Goal: Task Accomplishment & Management: Manage account settings

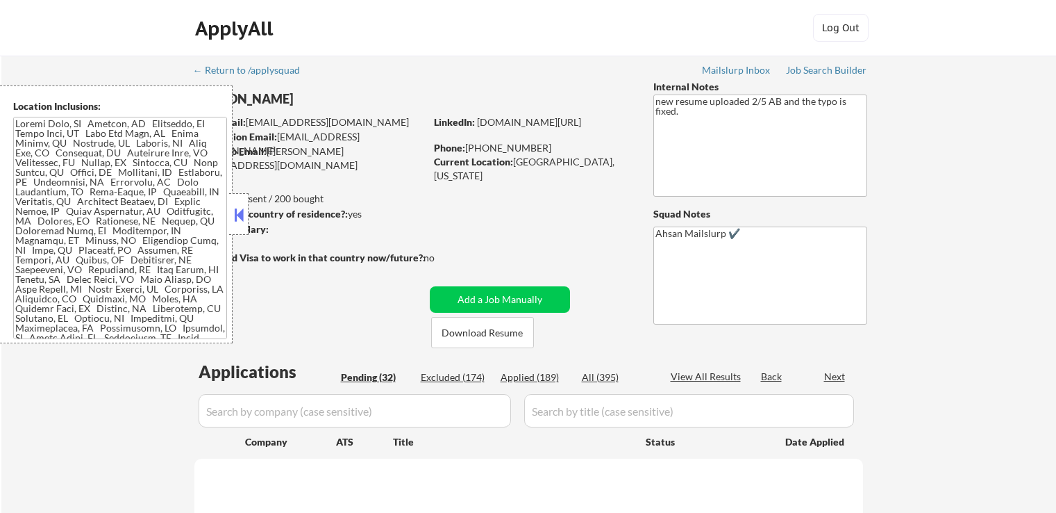
scroll to position [208, 0]
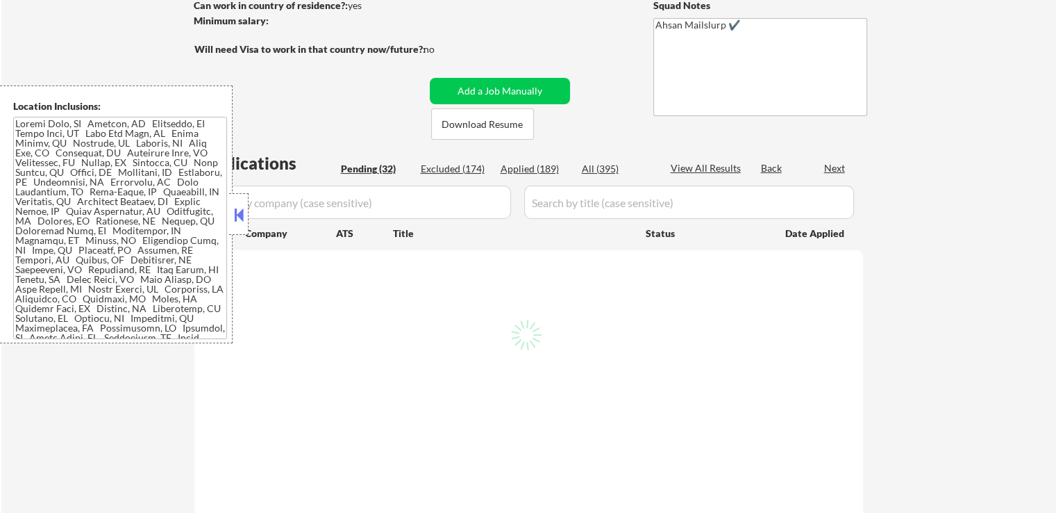
select select ""pending""
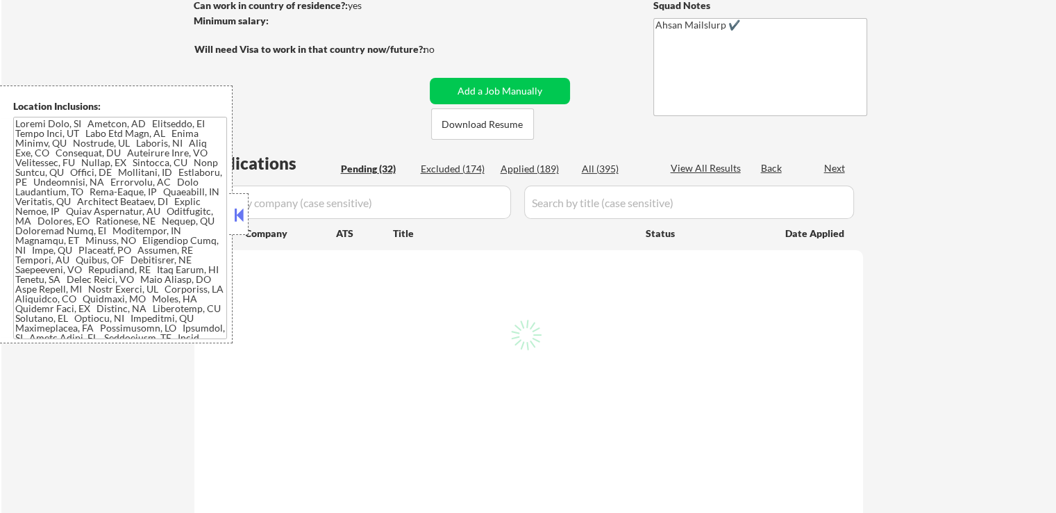
select select ""pending""
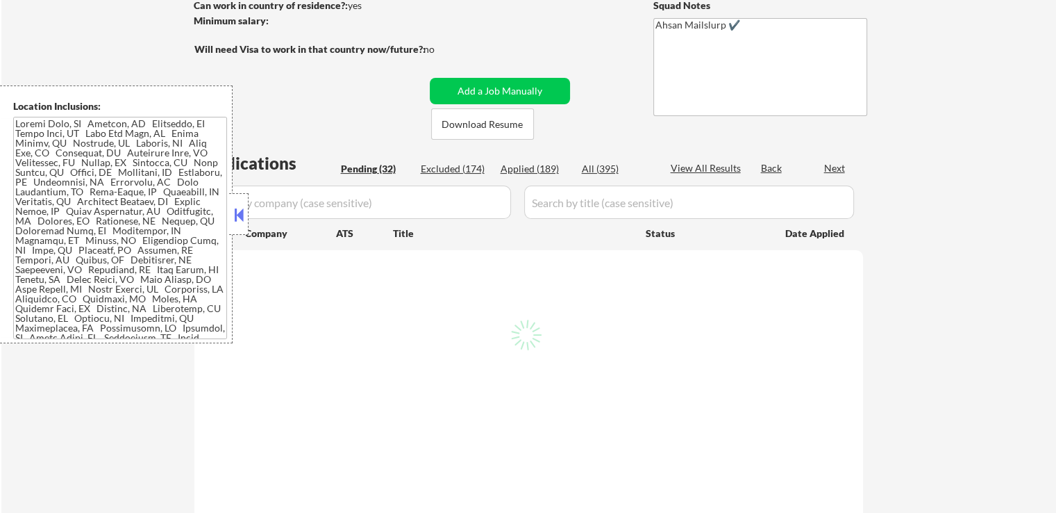
select select ""pending""
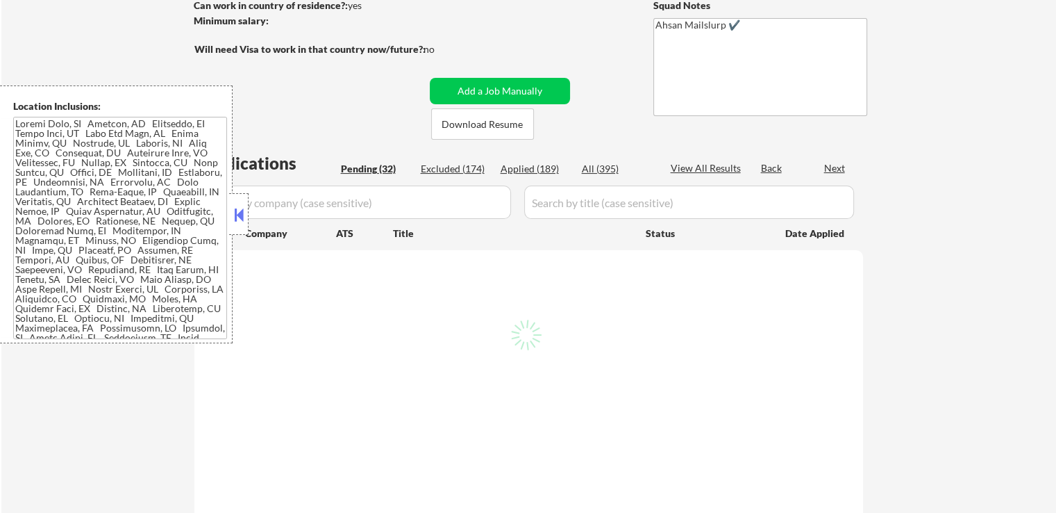
select select ""pending""
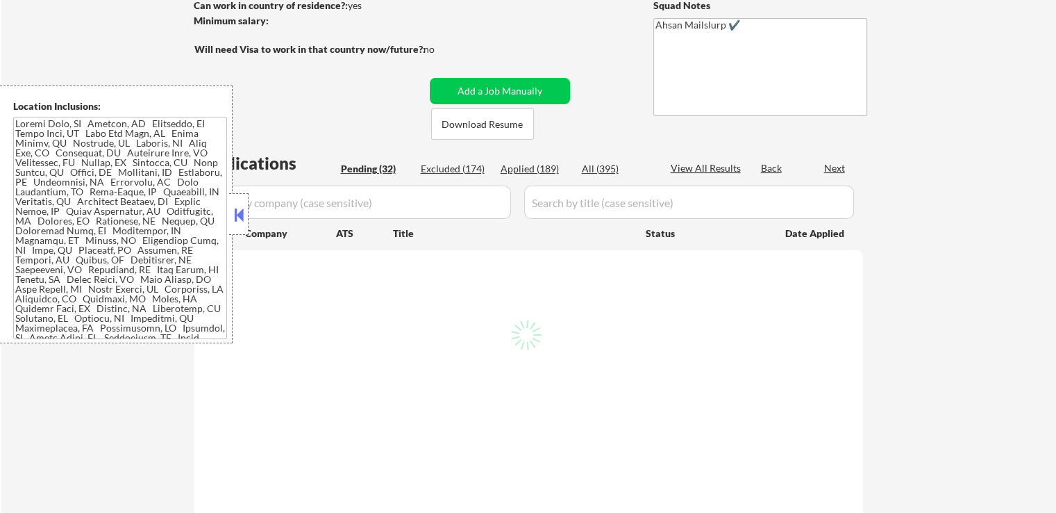
select select ""pending""
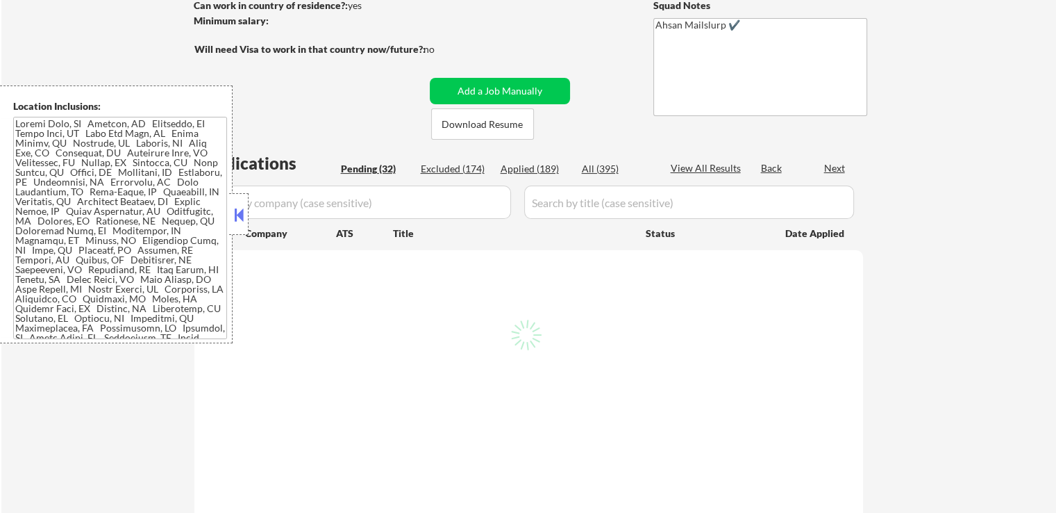
select select ""pending""
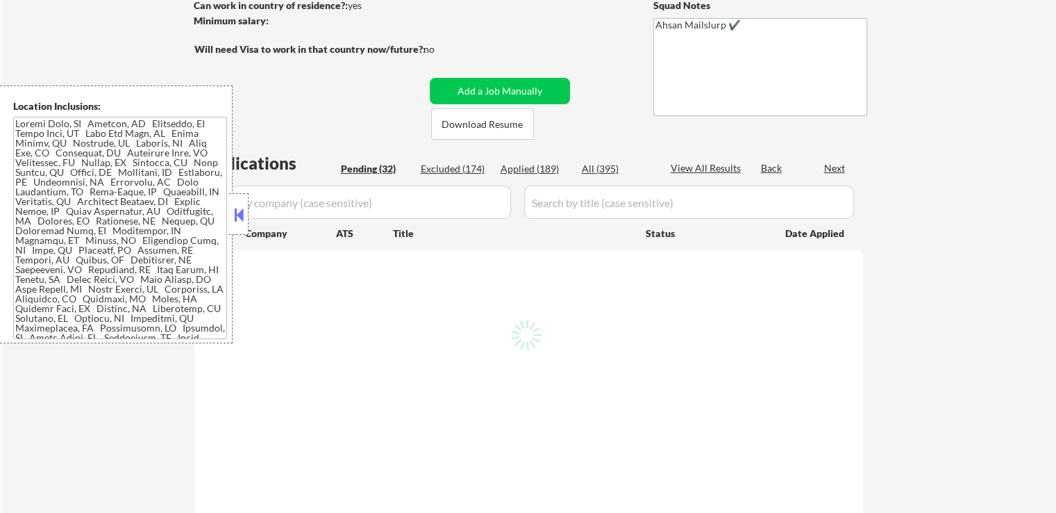
select select ""pending""
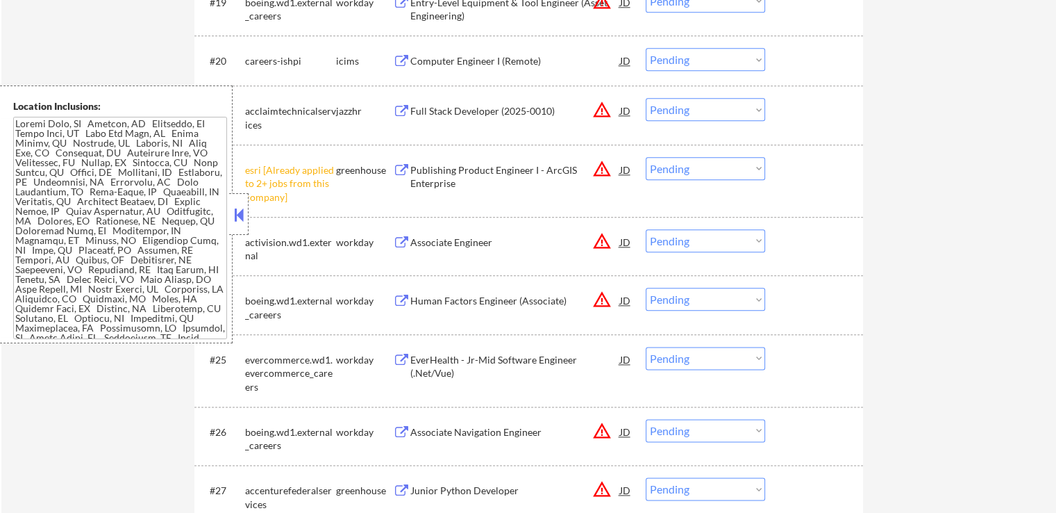
scroll to position [1528, 0]
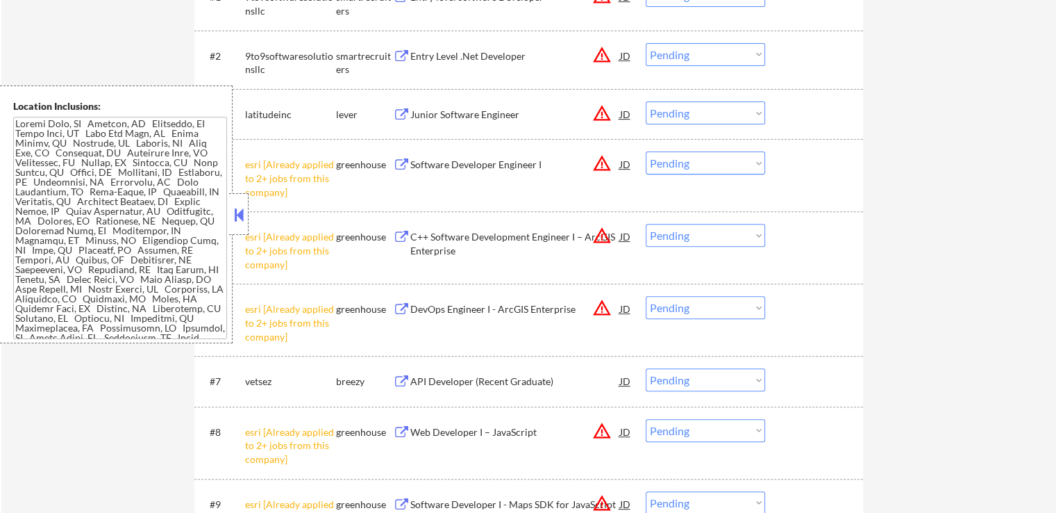
scroll to position [417, 0]
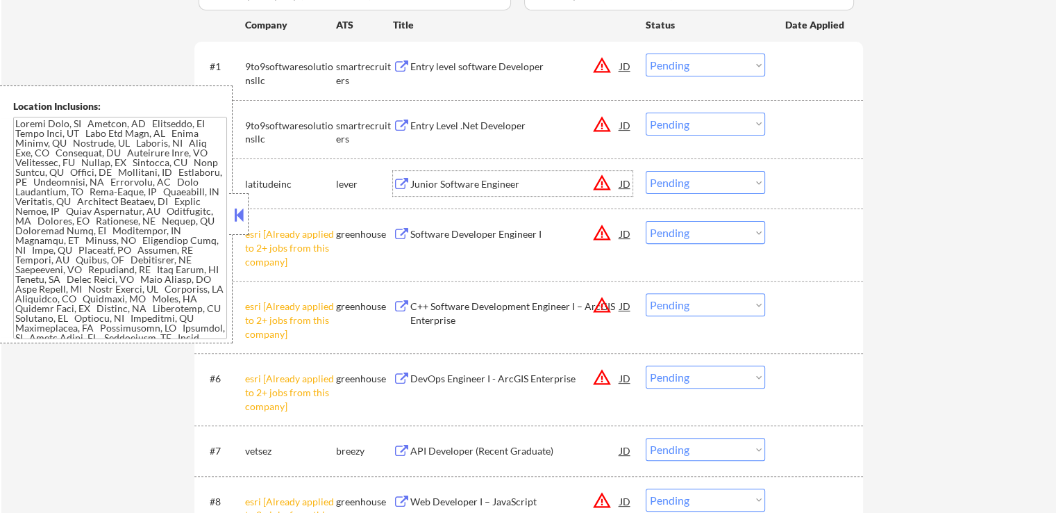
click at [393, 174] on div "Junior Software Engineer JD warning_amber" at bounding box center [513, 183] width 240 height 25
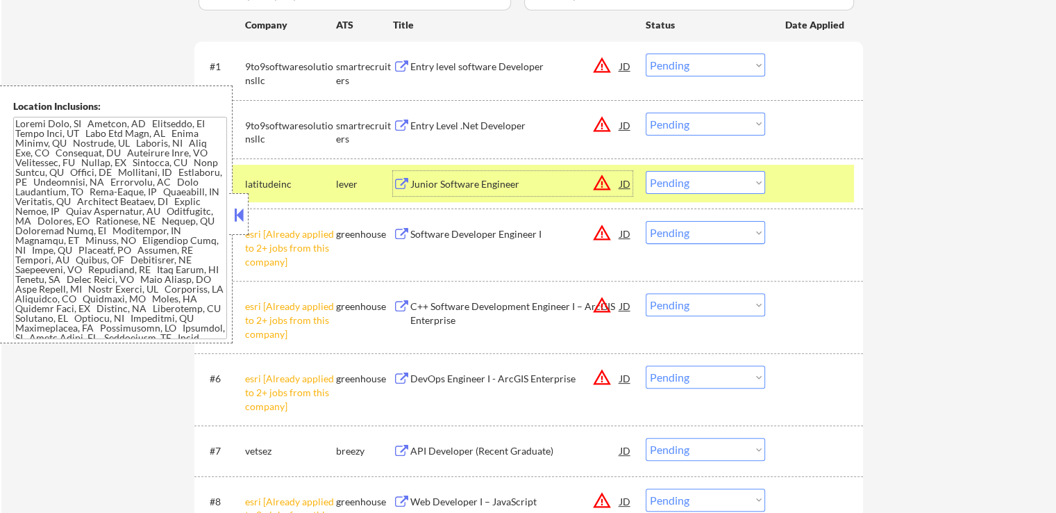
click at [688, 234] on select "Choose an option... Pending Applied Excluded (Questions) Excluded (Expired) Exc…" at bounding box center [705, 232] width 119 height 23
click at [646, 221] on select "Choose an option... Pending Applied Excluded (Questions) Excluded (Expired) Exc…" at bounding box center [705, 232] width 119 height 23
drag, startPoint x: 707, startPoint y: 232, endPoint x: 706, endPoint y: 242, distance: 10.5
click at [706, 231] on select "Choose an option... Pending Applied Excluded (Questions) Excluded (Expired) Exc…" at bounding box center [705, 232] width 119 height 23
click at [646, 221] on select "Choose an option... Pending Applied Excluded (Questions) Excluded (Expired) Exc…" at bounding box center [705, 232] width 119 height 23
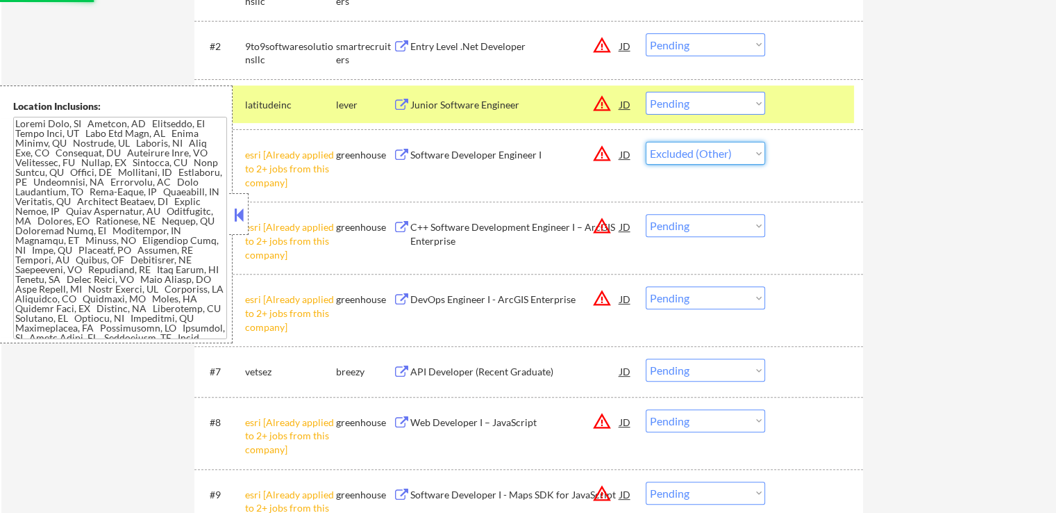
scroll to position [556, 0]
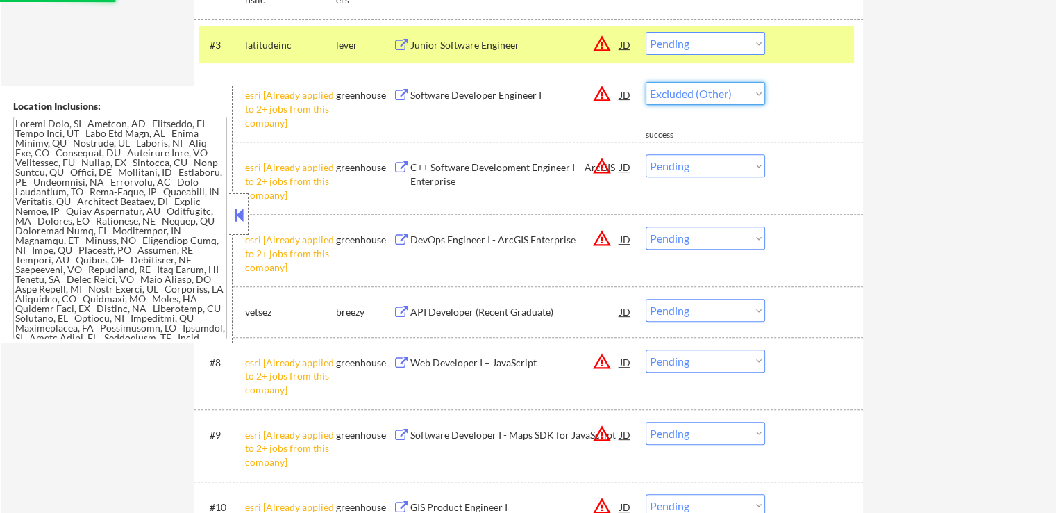
click at [685, 162] on select "Choose an option... Pending Applied Excluded (Questions) Excluded (Expired) Exc…" at bounding box center [705, 165] width 119 height 23
select select ""pending""
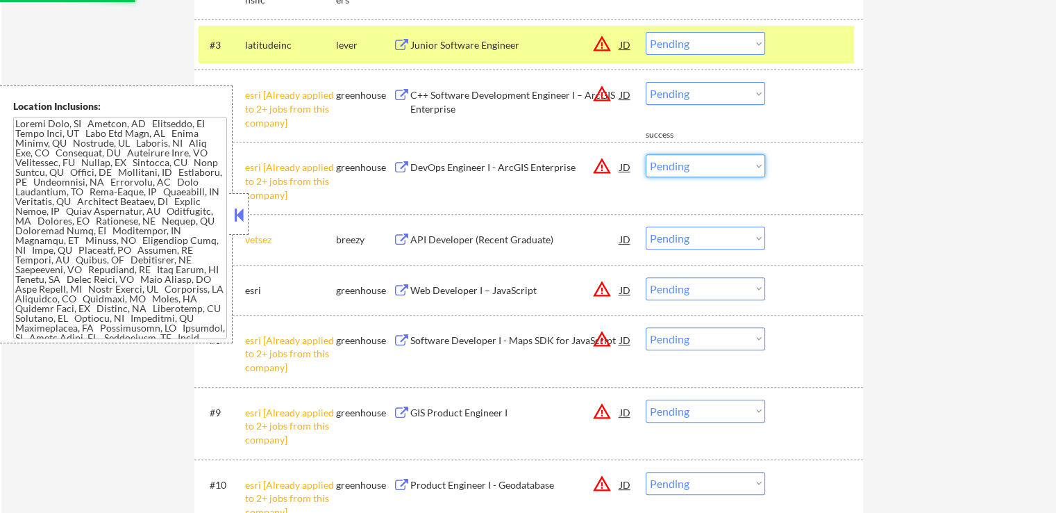
select select ""excluded__other_""
click at [646, 154] on select "Choose an option... Pending Applied Excluded (Questions) Excluded (Expired) Exc…" at bounding box center [705, 165] width 119 height 23
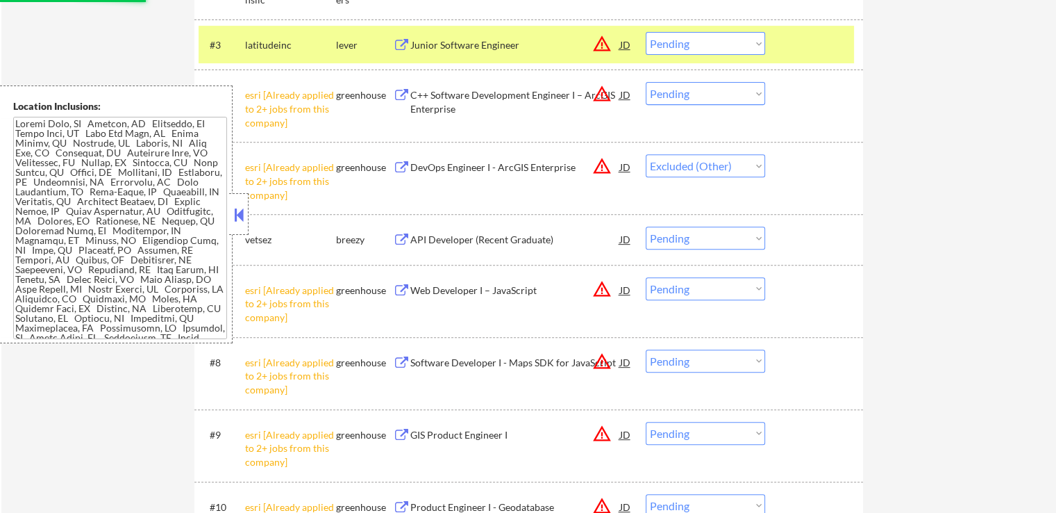
click at [688, 240] on select "Choose an option... Pending Applied Excluded (Questions) Excluded (Expired) Exc…" at bounding box center [705, 237] width 119 height 23
select select ""excluded__other_""
click at [646, 226] on select "Choose an option... Pending Applied Excluded (Questions) Excluded (Expired) Exc…" at bounding box center [705, 237] width 119 height 23
click at [693, 279] on select "Choose an option... Pending Applied Excluded (Questions) Excluded (Expired) Exc…" at bounding box center [705, 288] width 119 height 23
select select ""excluded__other_""
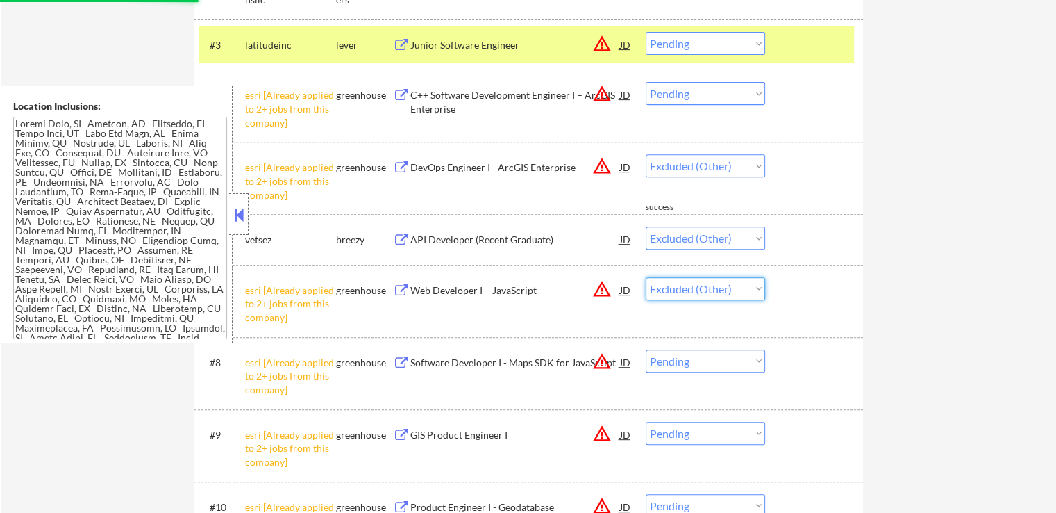
click at [646, 277] on select "Choose an option... Pending Applied Excluded (Questions) Excluded (Expired) Exc…" at bounding box center [705, 288] width 119 height 23
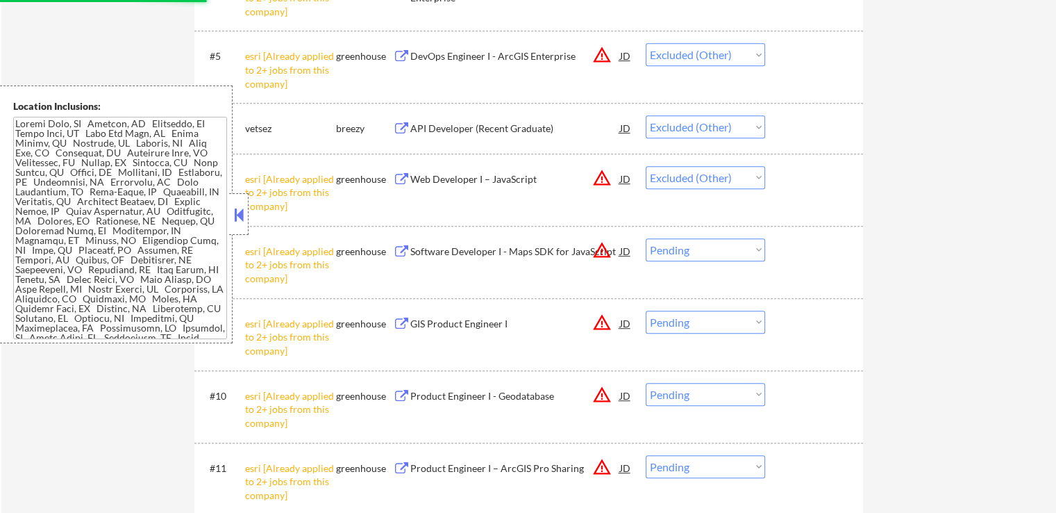
scroll to position [764, 0]
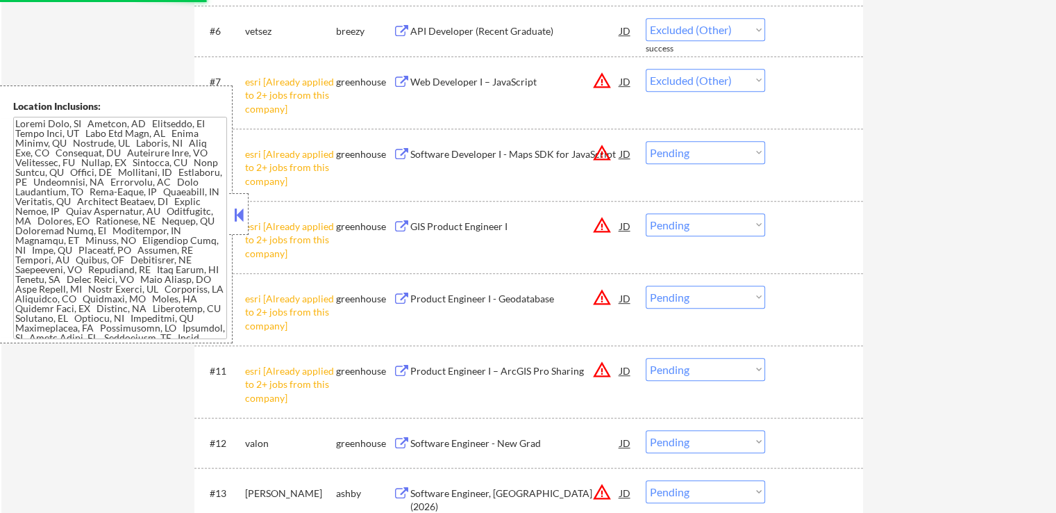
click at [679, 74] on select "Choose an option... Pending Applied Excluded (Questions) Excluded (Expired) Exc…" at bounding box center [705, 80] width 119 height 23
select select ""pending""
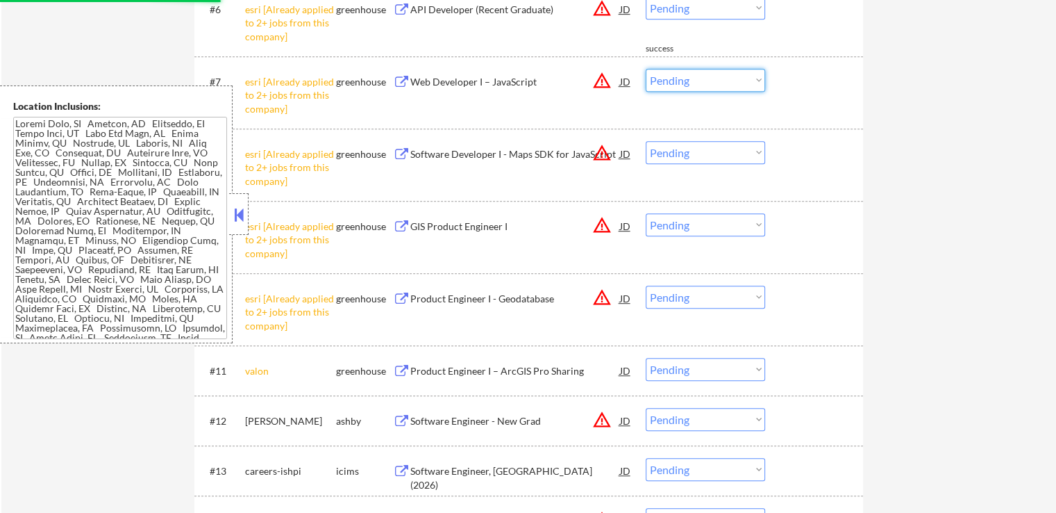
select select ""excluded__other_""
select select ""pending""
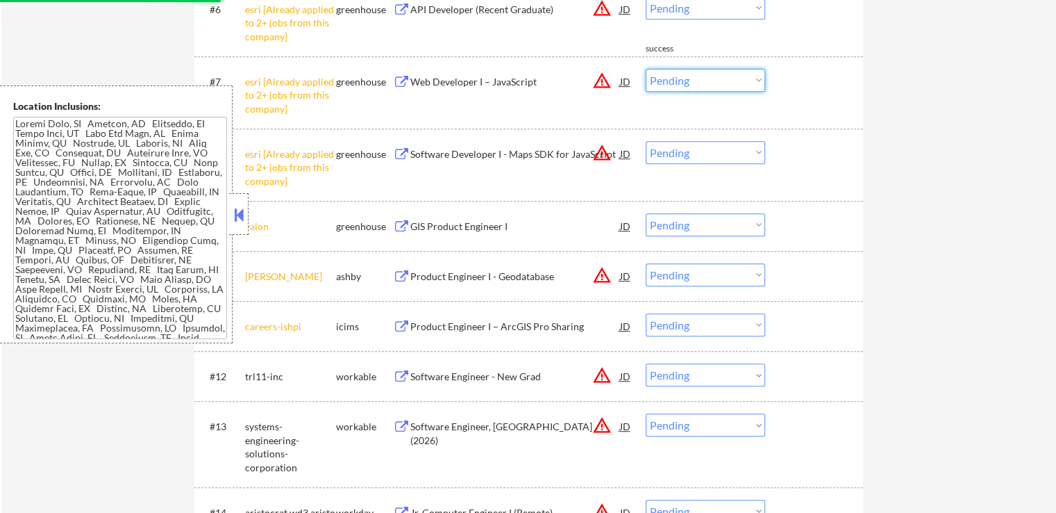
select select ""excluded__other_""
click at [646, 69] on select "Choose an option... Pending Applied Excluded (Questions) Excluded (Expired) Exc…" at bounding box center [705, 80] width 119 height 23
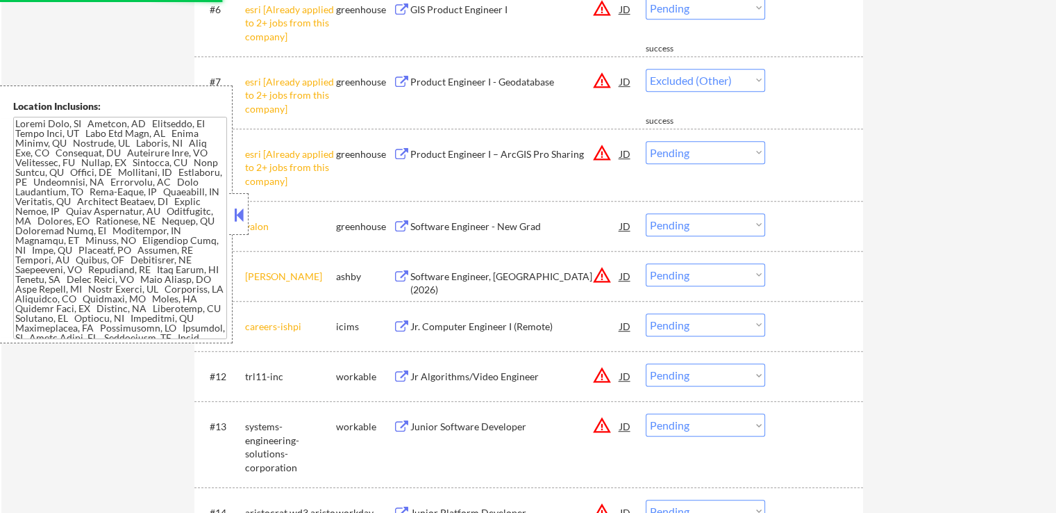
click at [706, 76] on select "Choose an option... Pending Applied Excluded (Questions) Excluded (Expired) Exc…" at bounding box center [705, 80] width 119 height 23
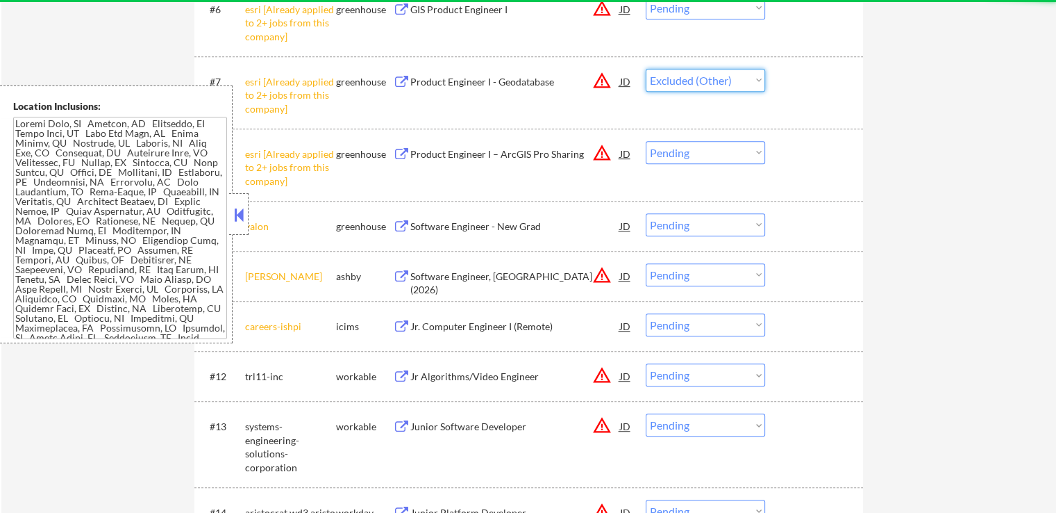
click at [646, 69] on select "Choose an option... Pending Applied Excluded (Questions) Excluded (Expired) Exc…" at bounding box center [705, 80] width 119 height 23
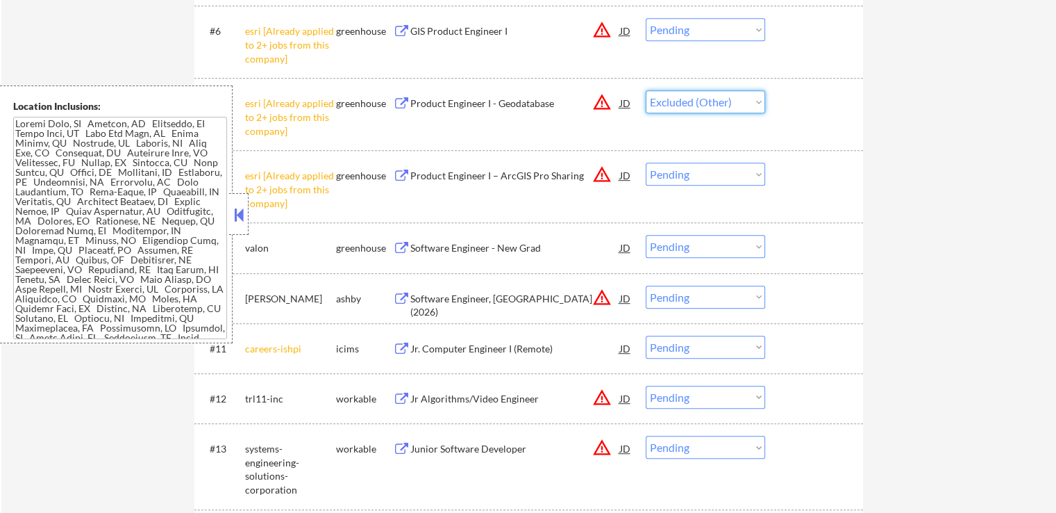
click at [700, 102] on select "Choose an option... Pending Applied Excluded (Questions) Excluded (Expired) Exc…" at bounding box center [705, 101] width 119 height 23
click at [646, 90] on select "Choose an option... Pending Applied Excluded (Questions) Excluded (Expired) Exc…" at bounding box center [705, 101] width 119 height 23
click at [708, 176] on select "Choose an option... Pending Applied Excluded (Questions) Excluded (Expired) Exc…" at bounding box center [705, 174] width 119 height 23
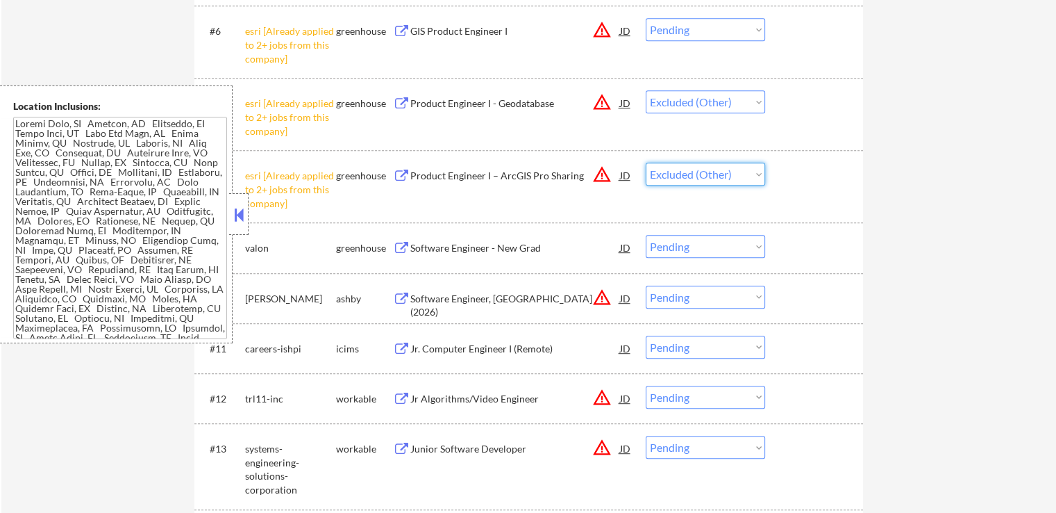
click at [646, 163] on select "Choose an option... Pending Applied Excluded (Questions) Excluded (Expired) Exc…" at bounding box center [705, 174] width 119 height 23
select select ""pending""
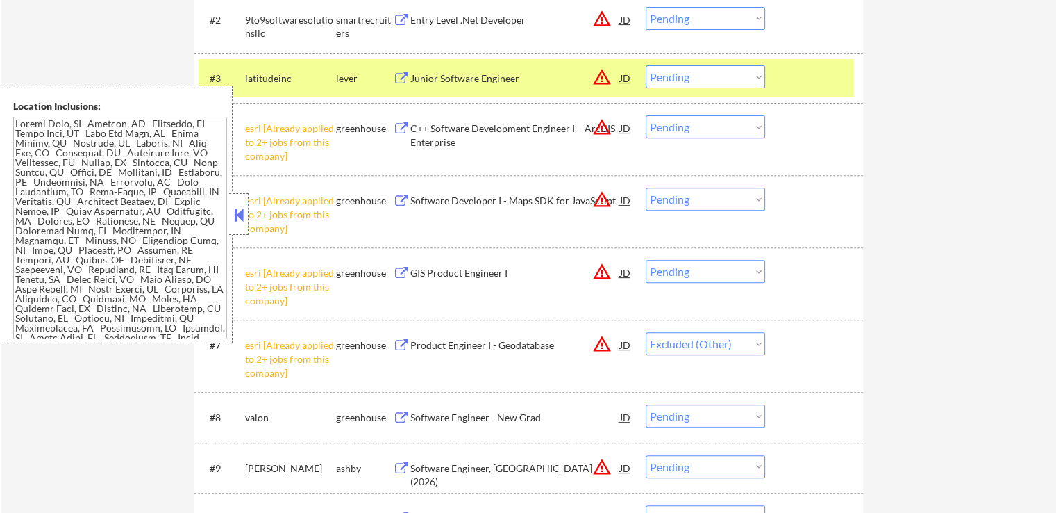
scroll to position [486, 0]
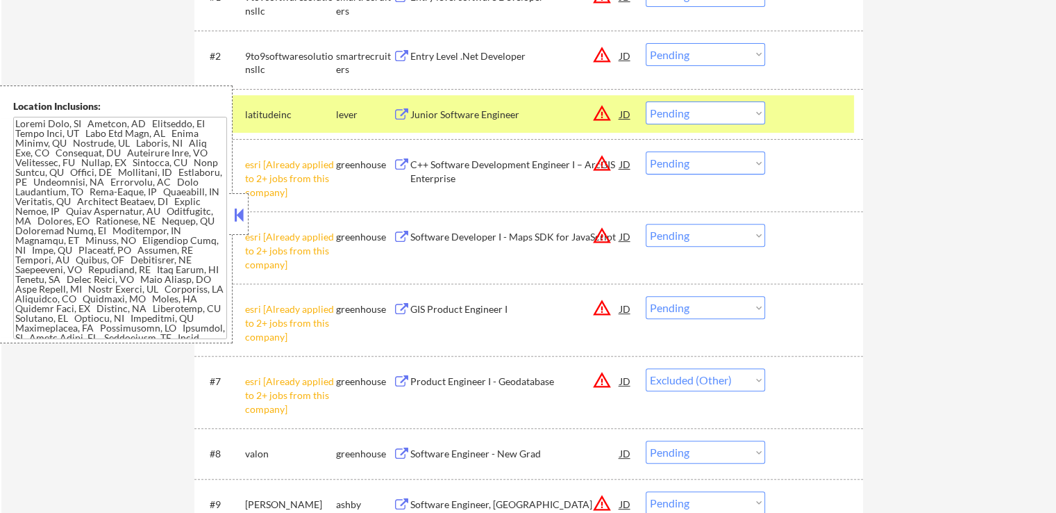
click at [695, 159] on select "Choose an option... Pending Applied Excluded (Questions) Excluded (Expired) Exc…" at bounding box center [705, 162] width 119 height 23
select select ""excluded__other_""
click at [646, 151] on select "Choose an option... Pending Applied Excluded (Questions) Excluded (Expired) Exc…" at bounding box center [705, 162] width 119 height 23
click at [698, 230] on select "Choose an option... Pending Applied Excluded (Questions) Excluded (Expired) Exc…" at bounding box center [705, 235] width 119 height 23
select select ""excluded__other_""
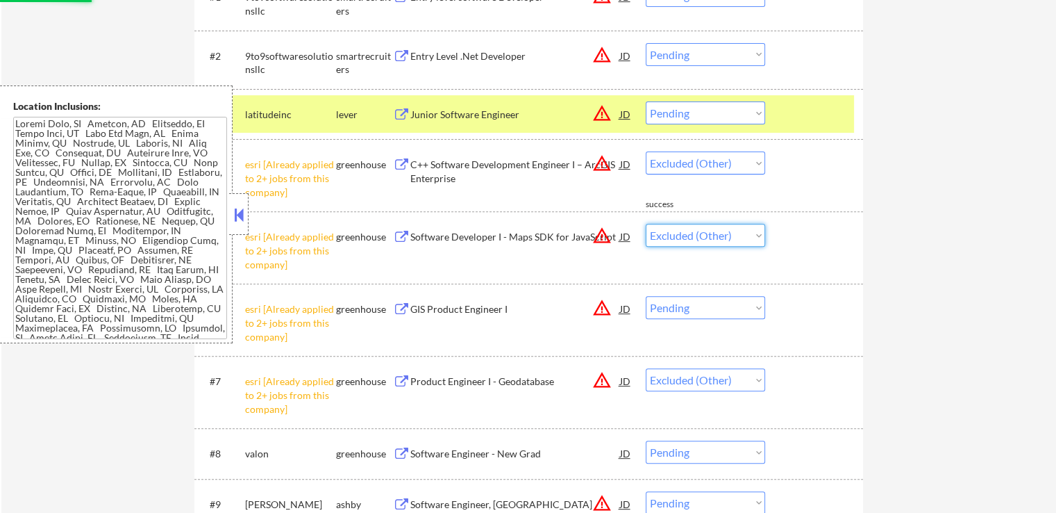
click at [646, 224] on select "Choose an option... Pending Applied Excluded (Questions) Excluded (Expired) Exc…" at bounding box center [705, 235] width 119 height 23
select select ""pending""
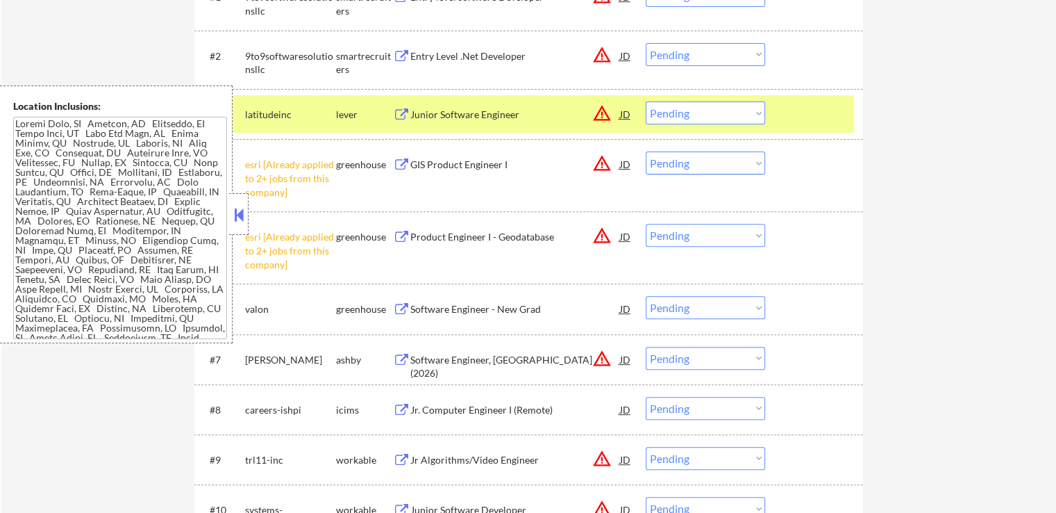
click at [693, 167] on select "Choose an option... Pending Applied Excluded (Questions) Excluded (Expired) Exc…" at bounding box center [705, 162] width 119 height 23
select select ""excluded__other_""
click at [646, 151] on select "Choose an option... Pending Applied Excluded (Questions) Excluded (Expired) Exc…" at bounding box center [705, 162] width 119 height 23
click at [702, 244] on select "Choose an option... Pending Applied Excluded (Questions) Excluded (Expired) Exc…" at bounding box center [705, 235] width 119 height 23
click at [646, 224] on select "Choose an option... Pending Applied Excluded (Questions) Excluded (Expired) Exc…" at bounding box center [705, 235] width 119 height 23
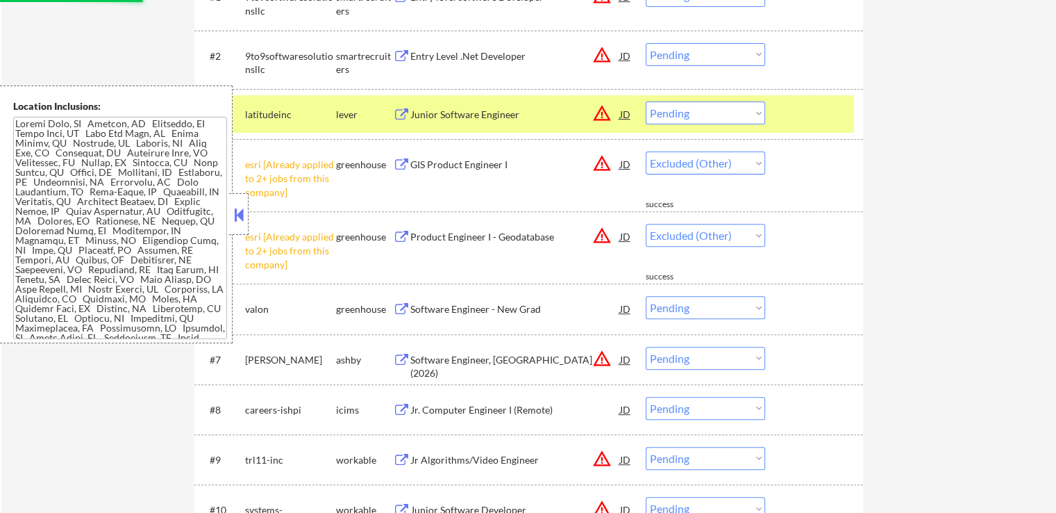
select select ""pending""
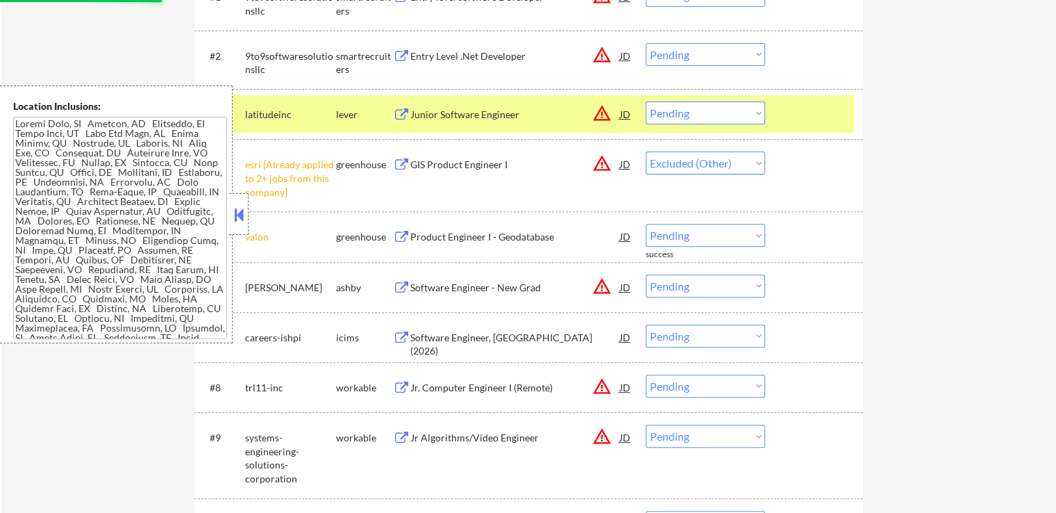
select select ""pending""
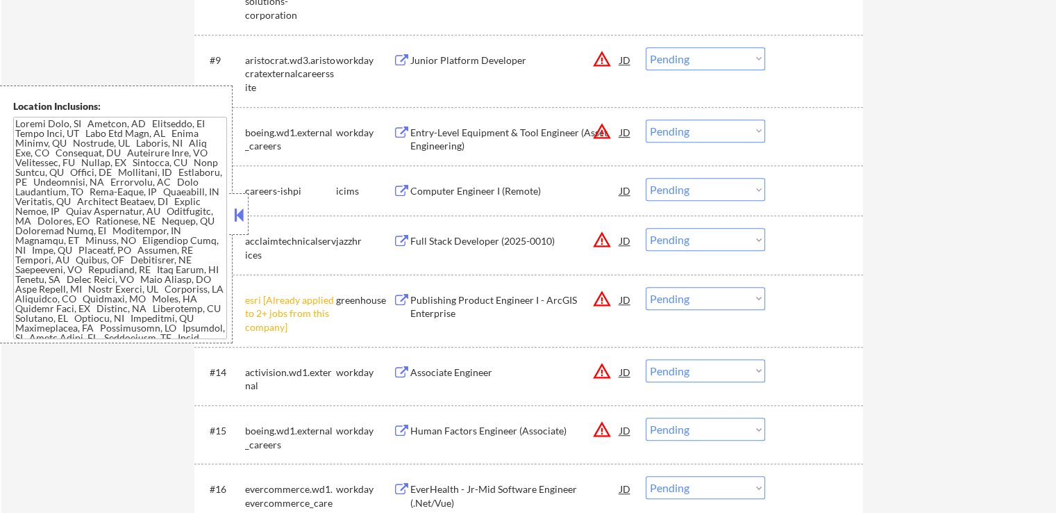
scroll to position [972, 0]
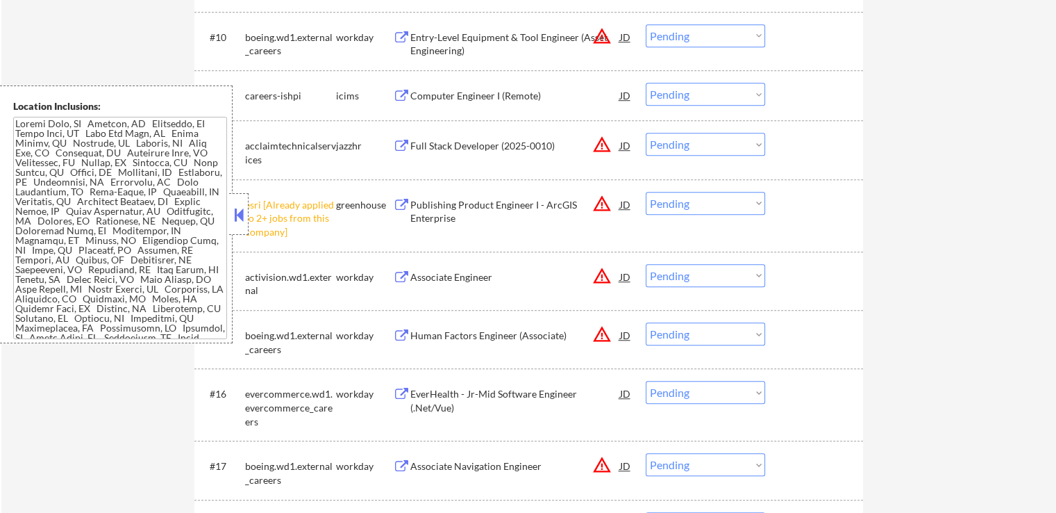
click at [657, 202] on select "Choose an option... Pending Applied Excluded (Questions) Excluded (Expired) Exc…" at bounding box center [705, 203] width 119 height 23
click at [646, 192] on select "Choose an option... Pending Applied Excluded (Questions) Excluded (Expired) Exc…" at bounding box center [705, 203] width 119 height 23
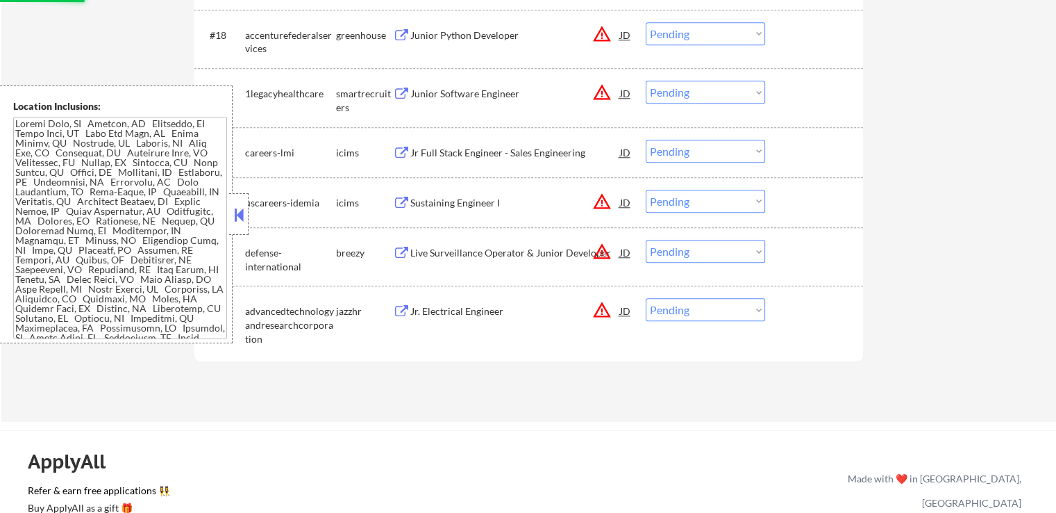
scroll to position [1528, 0]
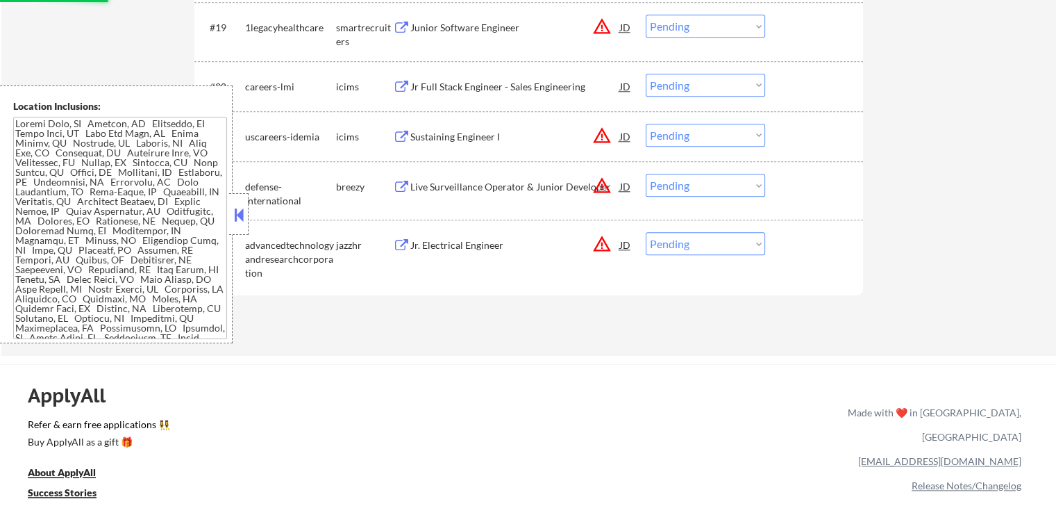
select select ""pending""
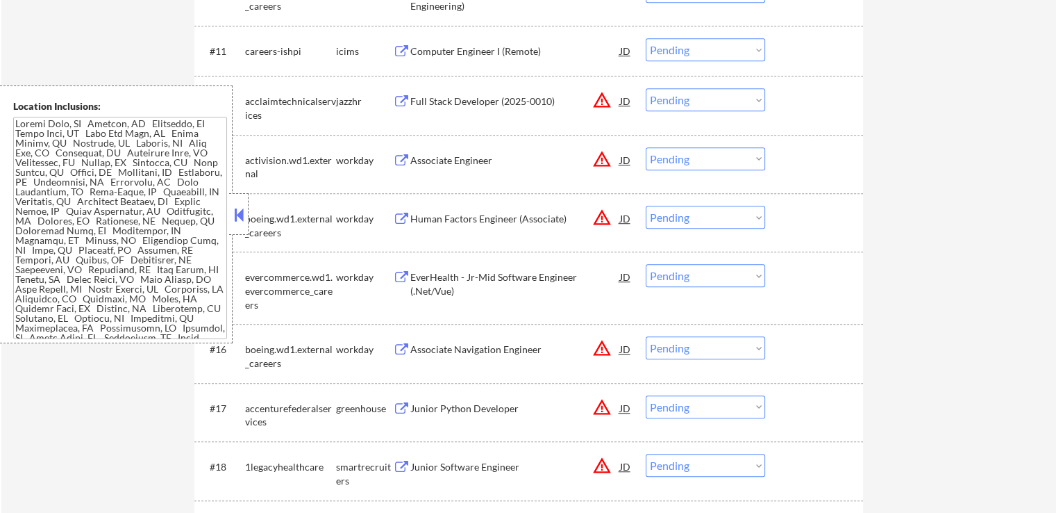
scroll to position [1042, 0]
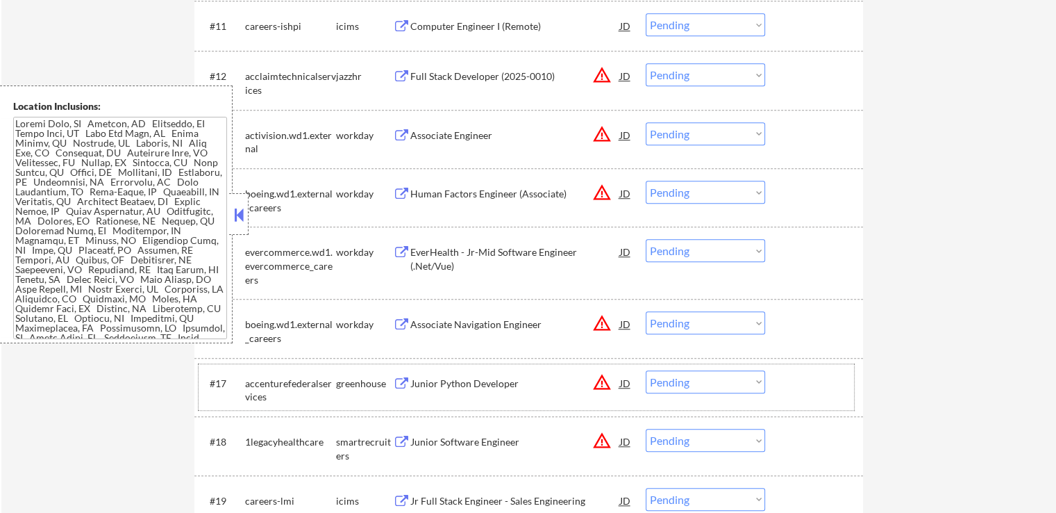
click at [392, 389] on div "greenhouse" at bounding box center [364, 383] width 57 height 14
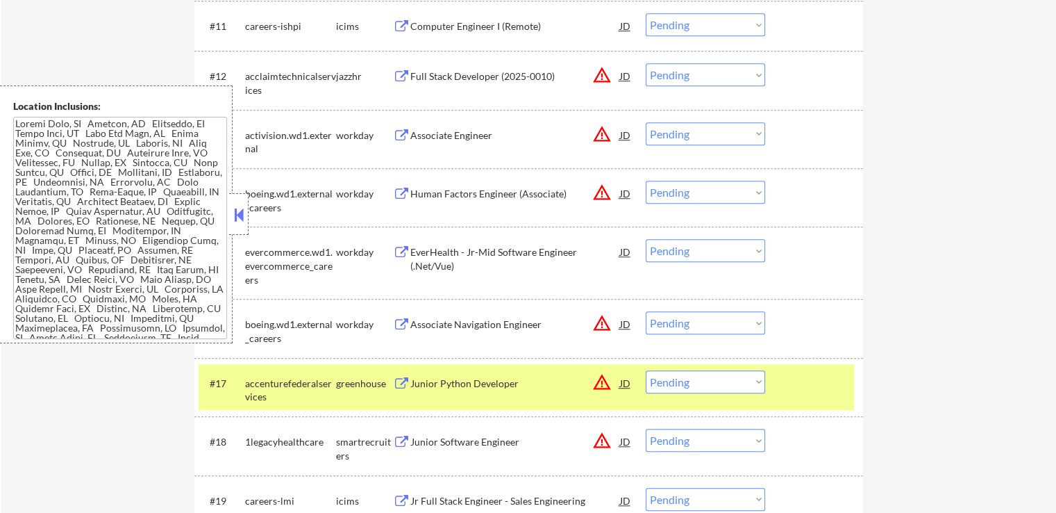
click at [397, 381] on button at bounding box center [401, 383] width 17 height 13
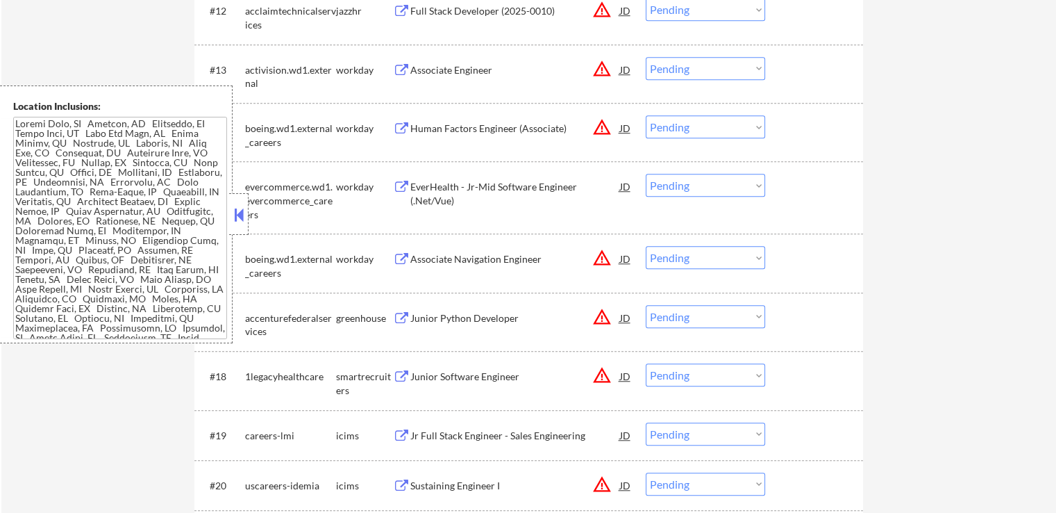
scroll to position [1181, 0]
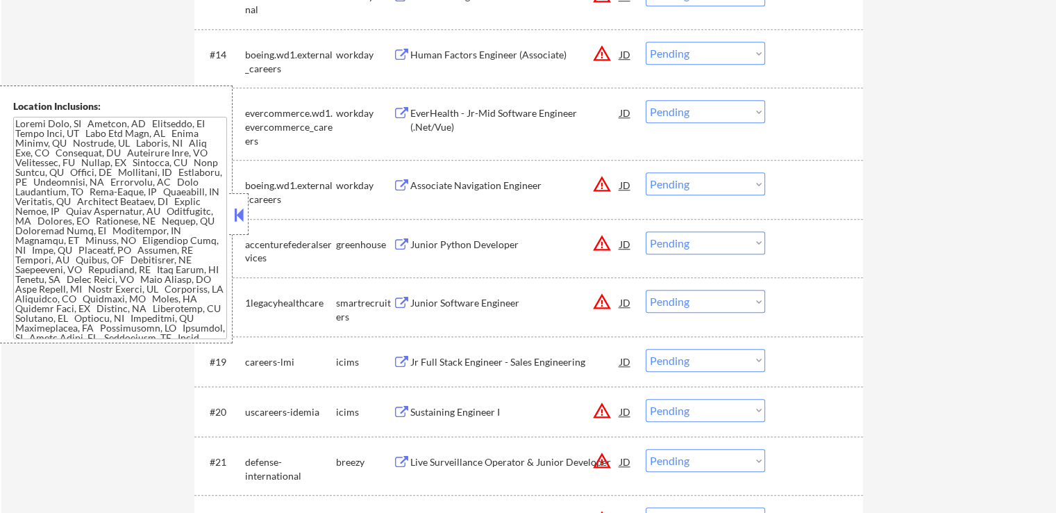
click at [393, 239] on button at bounding box center [401, 244] width 17 height 13
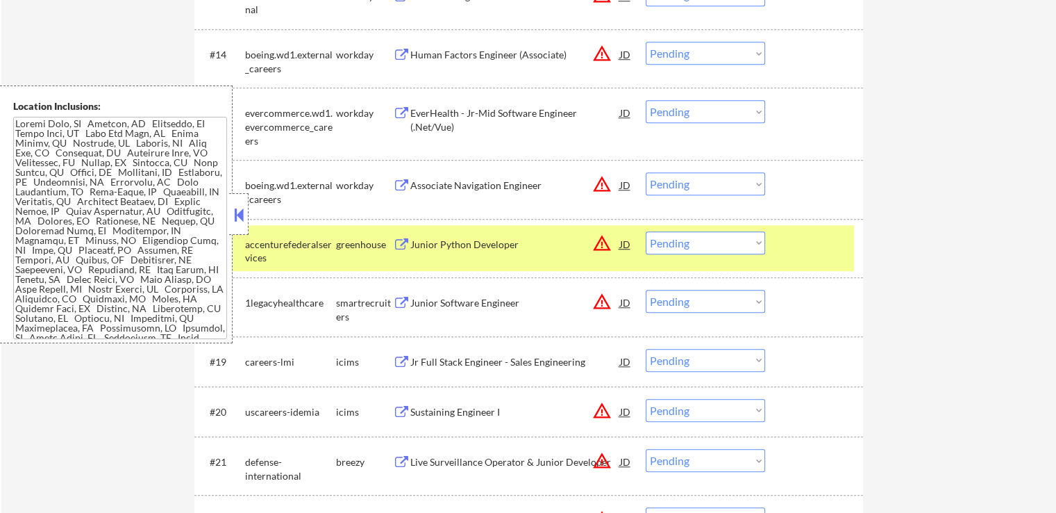
drag, startPoint x: 397, startPoint y: 301, endPoint x: 781, endPoint y: 274, distance: 384.3
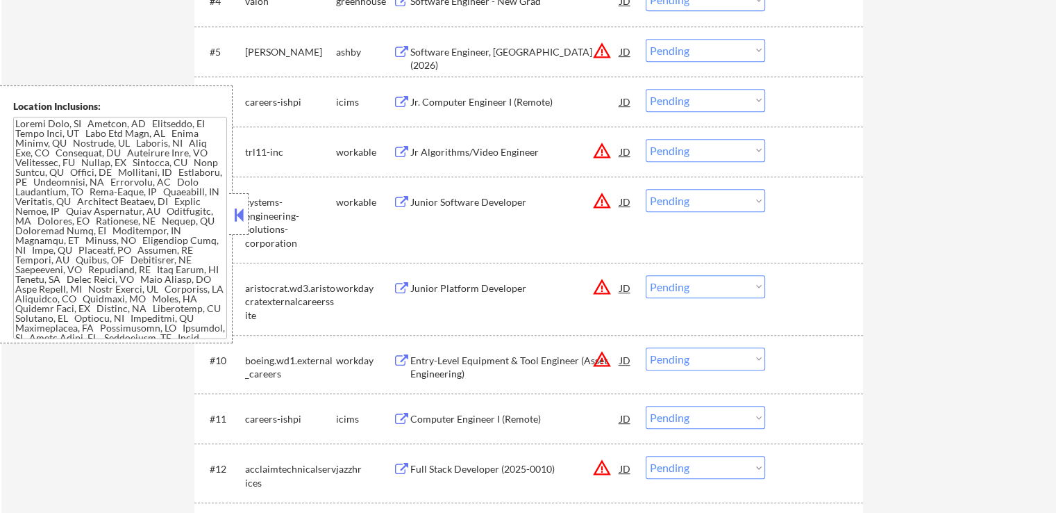
scroll to position [556, 0]
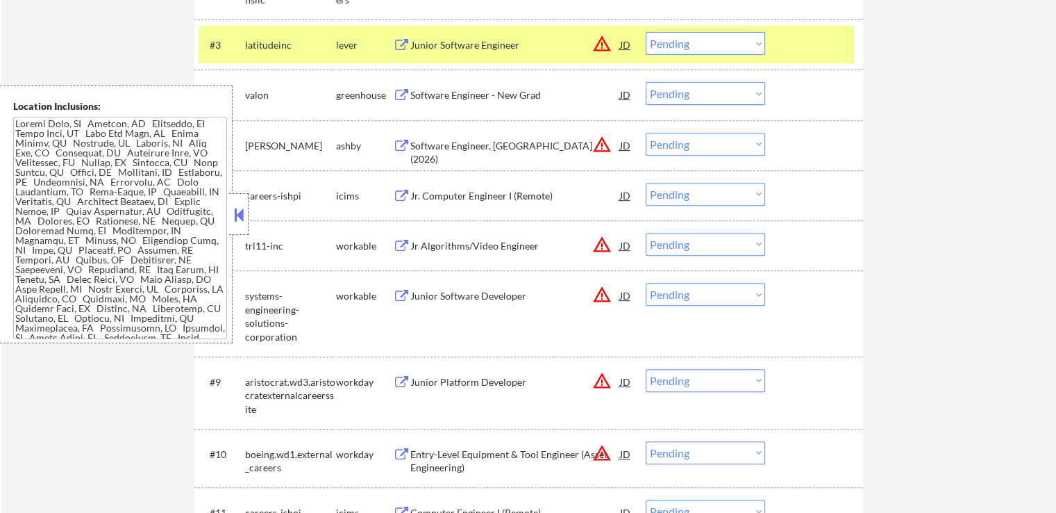
click at [399, 148] on button at bounding box center [401, 146] width 17 height 13
